Goal: Information Seeking & Learning: Learn about a topic

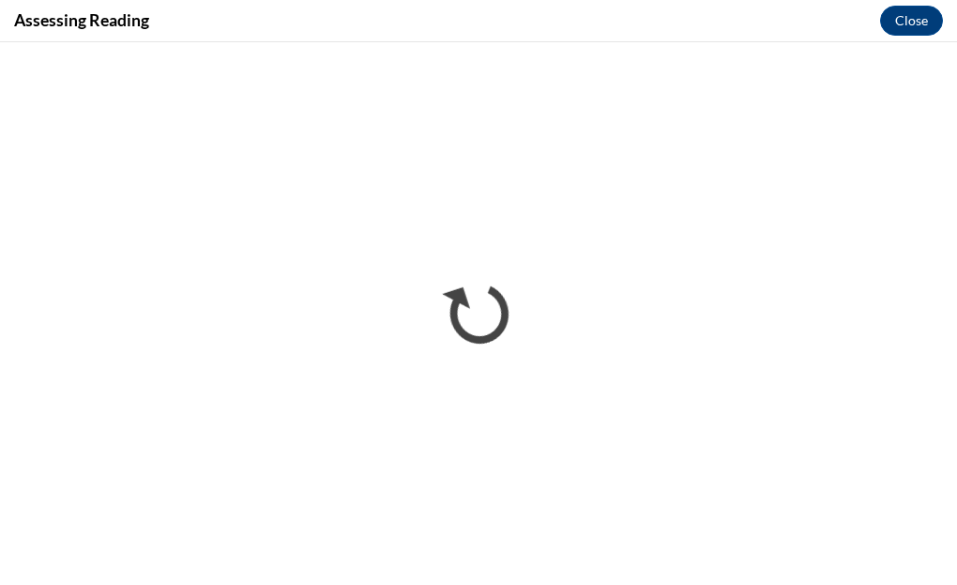
scroll to position [2237, 0]
